Goal: Navigation & Orientation: Find specific page/section

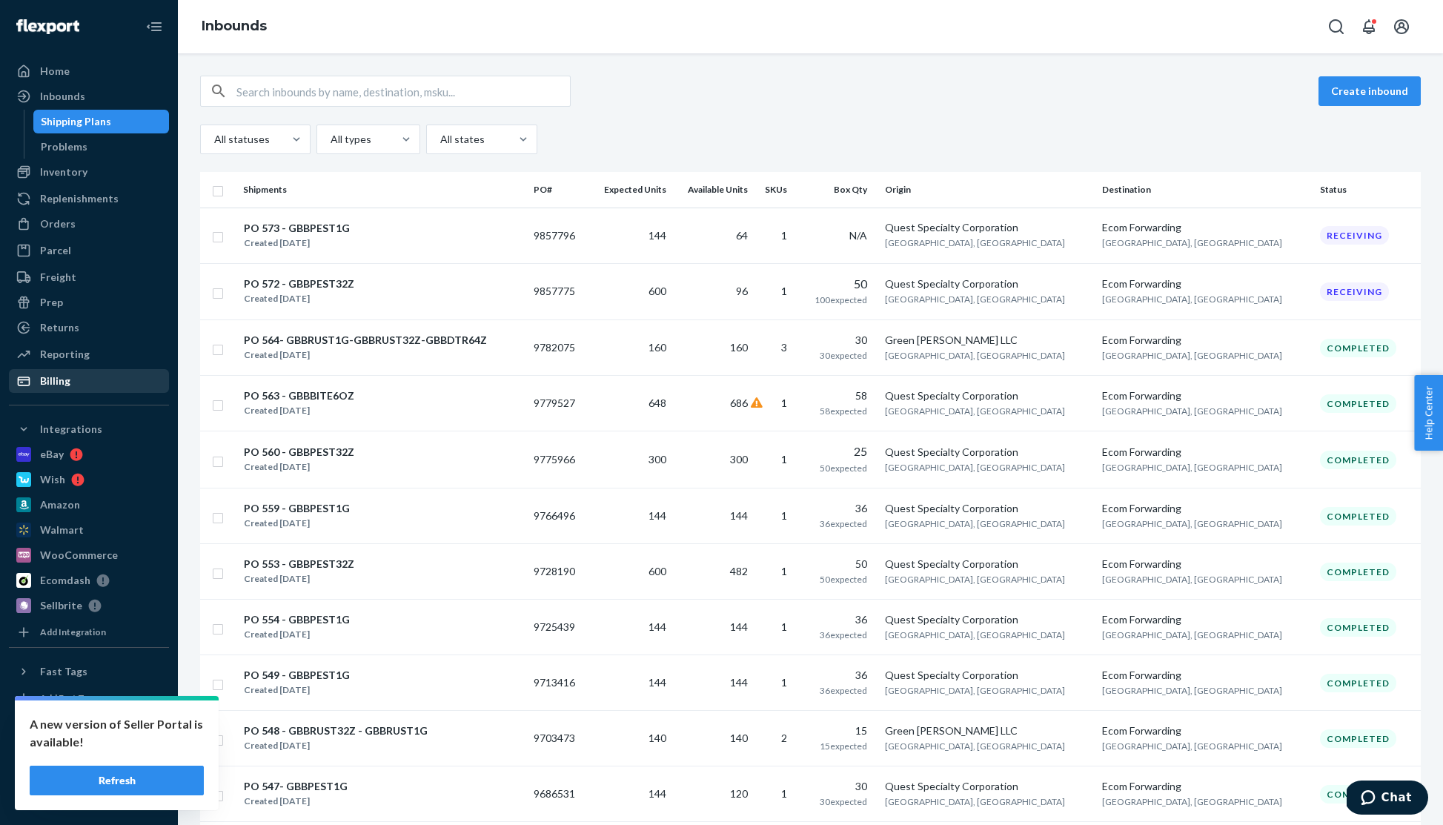
click at [74, 379] on div "Billing" at bounding box center [88, 381] width 157 height 21
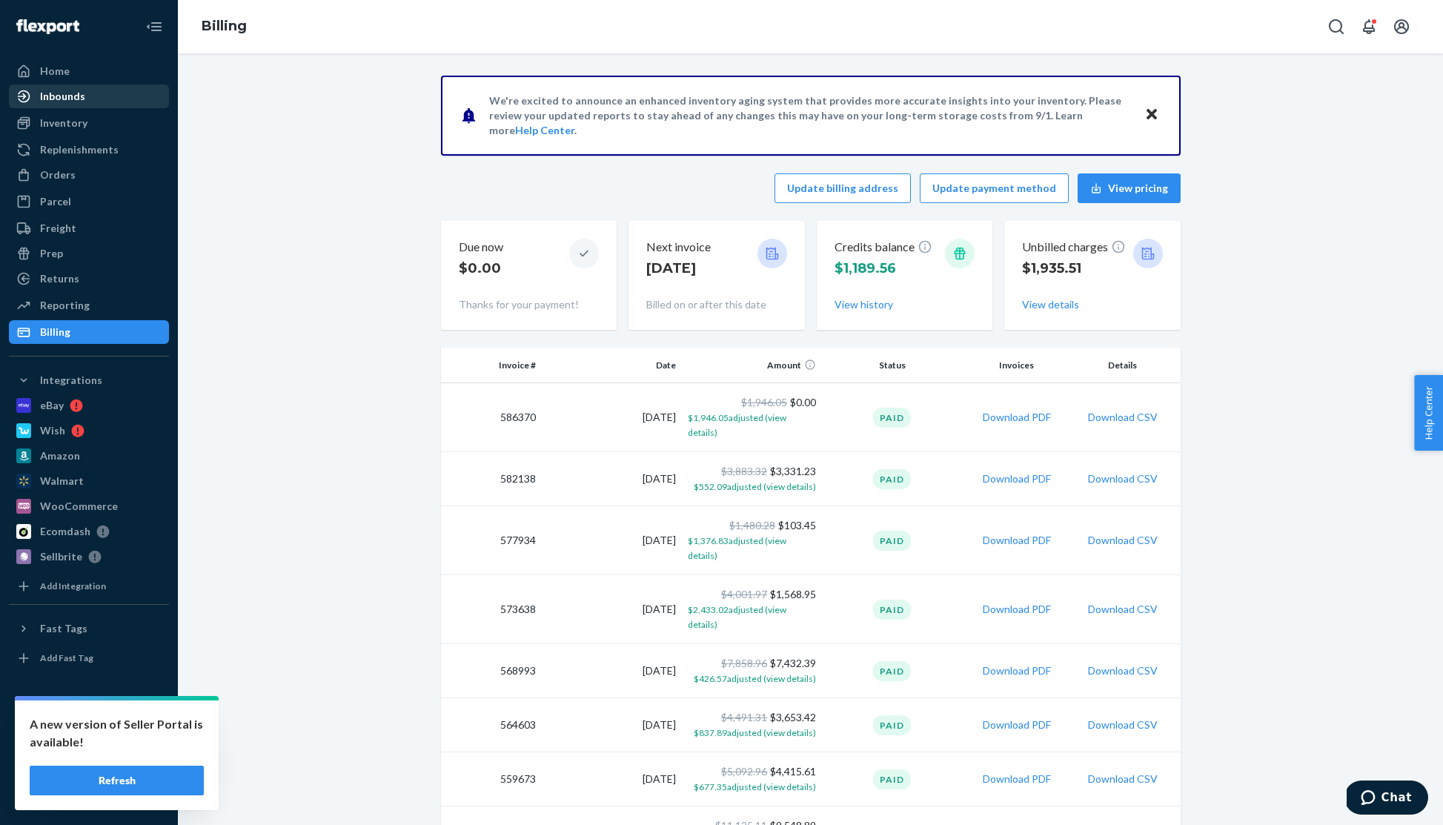
click at [69, 90] on div "Inbounds" at bounding box center [62, 96] width 45 height 15
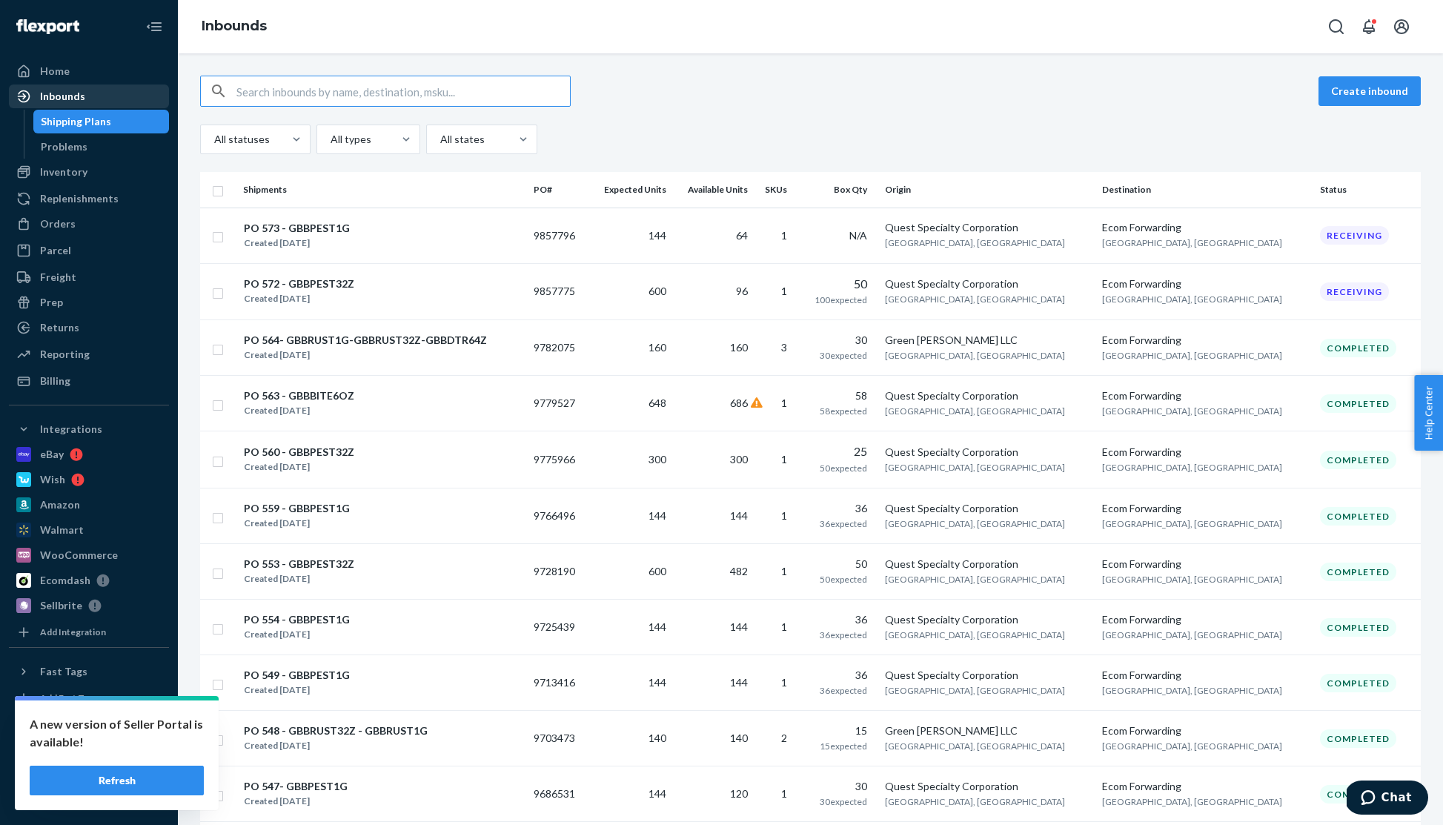
click at [82, 93] on div "Inbounds" at bounding box center [62, 96] width 45 height 15
click at [62, 380] on div "Billing" at bounding box center [55, 381] width 30 height 15
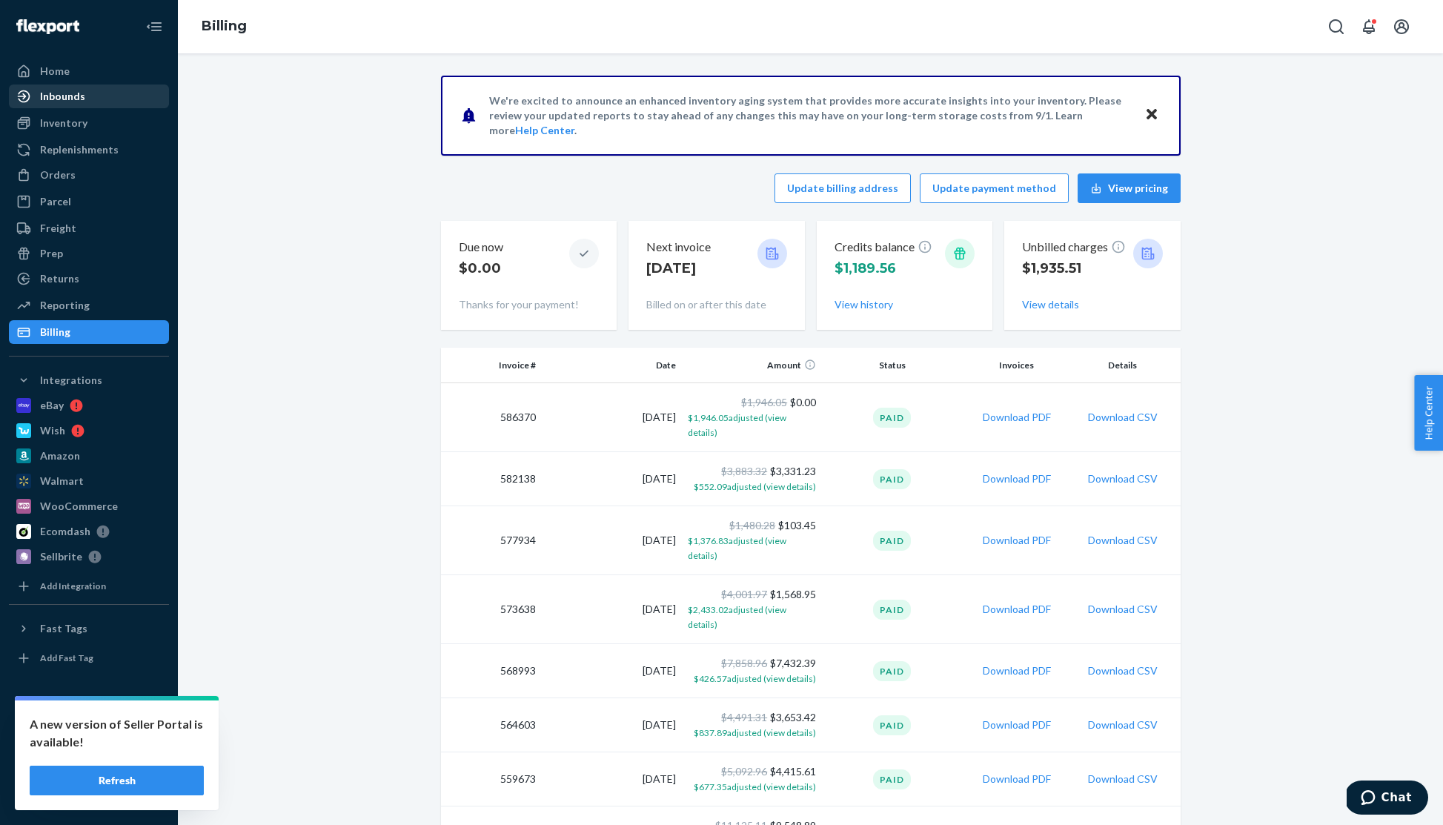
click at [64, 87] on div "Inbounds" at bounding box center [88, 96] width 157 height 21
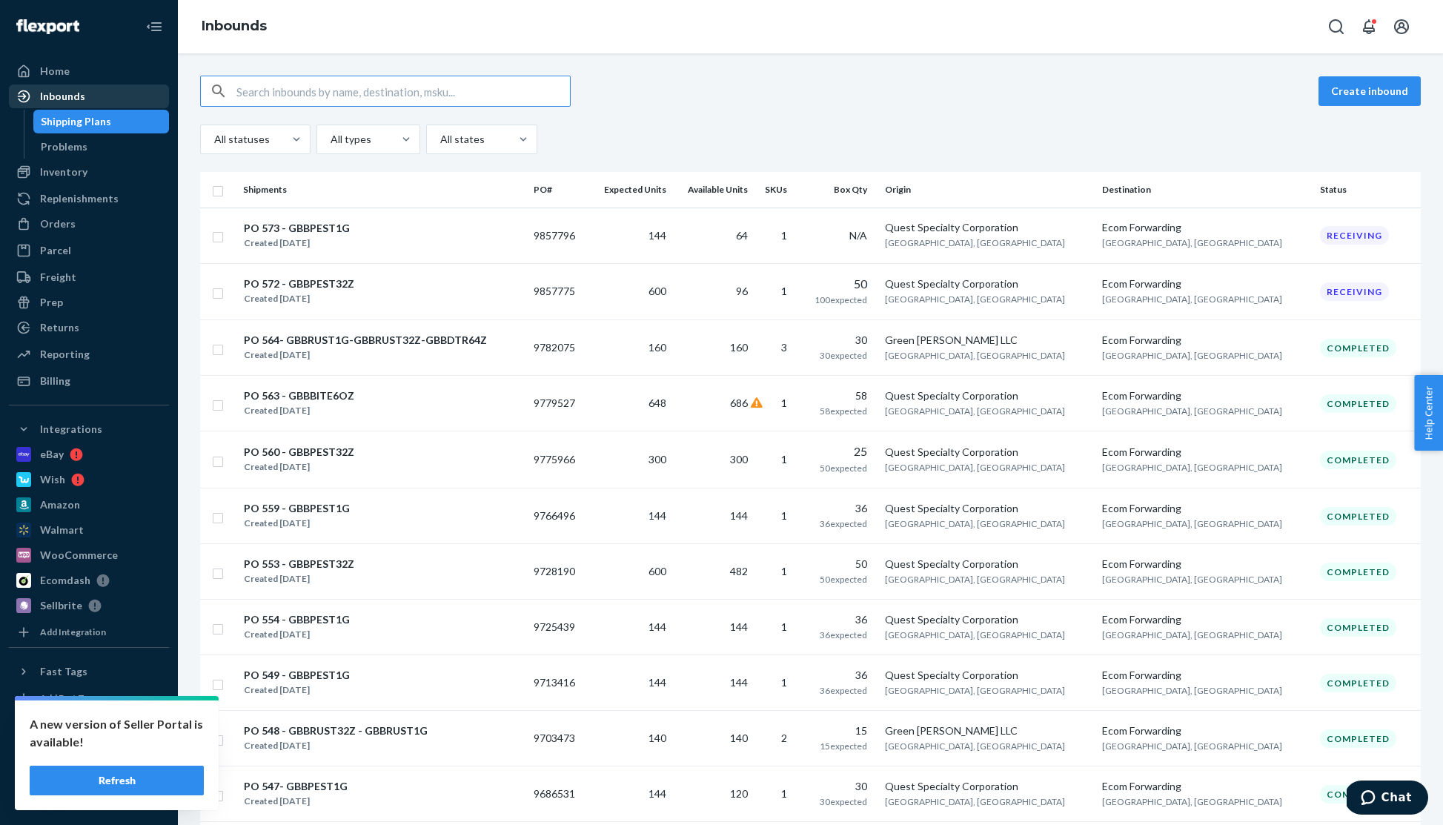
click at [58, 96] on div "Inbounds" at bounding box center [62, 96] width 45 height 15
